Goal: Information Seeking & Learning: Learn about a topic

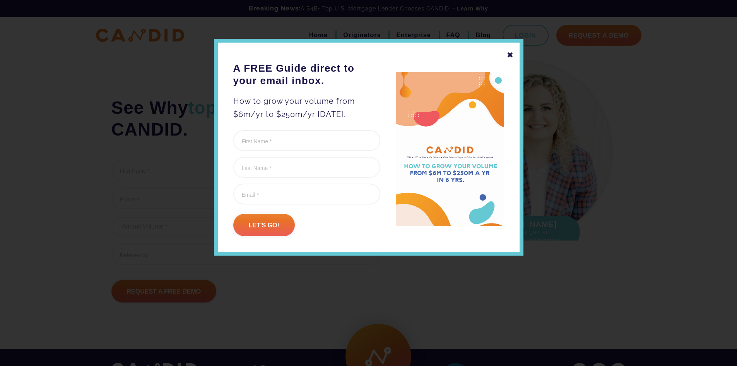
click at [508, 53] on div "✖" at bounding box center [510, 54] width 7 height 13
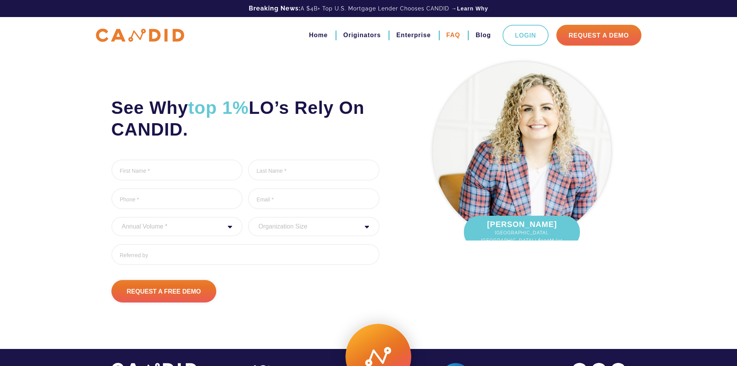
click at [450, 33] on link "FAQ" at bounding box center [454, 35] width 14 height 13
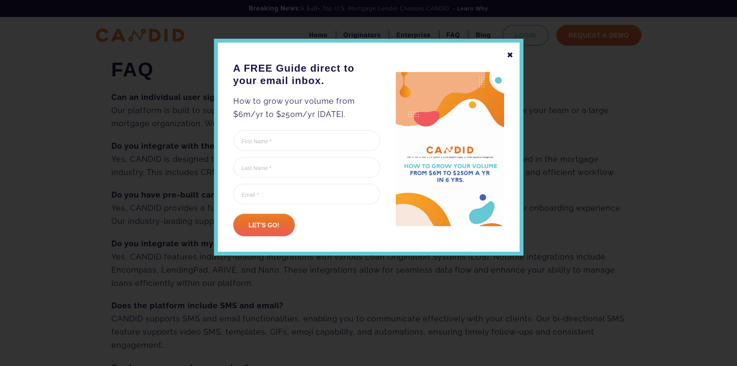
click at [508, 51] on div "✖" at bounding box center [510, 54] width 7 height 13
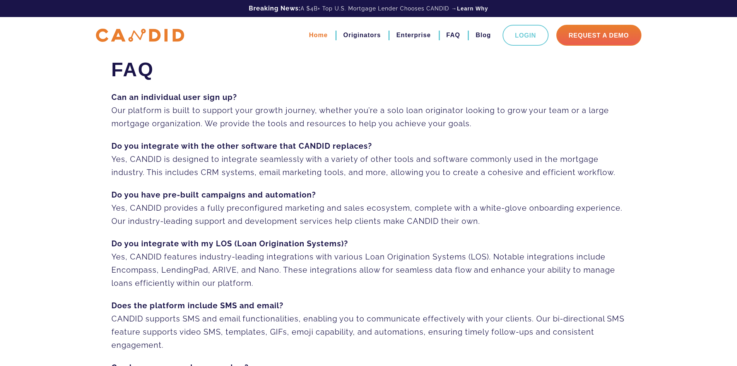
click at [318, 34] on link "Home" at bounding box center [318, 35] width 19 height 13
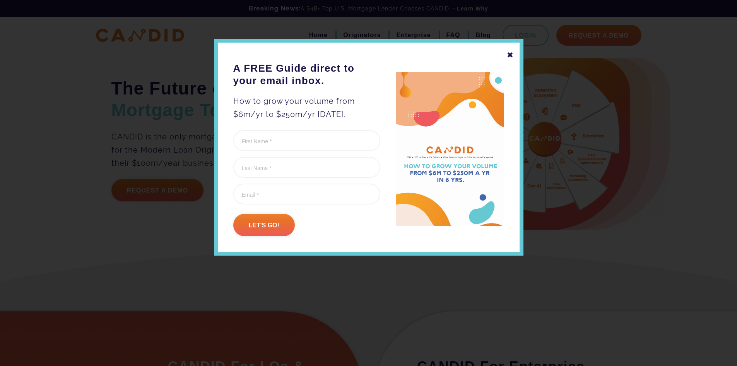
click at [510, 53] on div "✖" at bounding box center [510, 54] width 7 height 13
